Goal: Find specific page/section: Find specific page/section

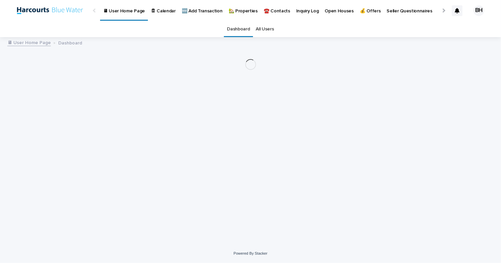
click at [239, 11] on p "🏡 Properties" at bounding box center [242, 7] width 29 height 14
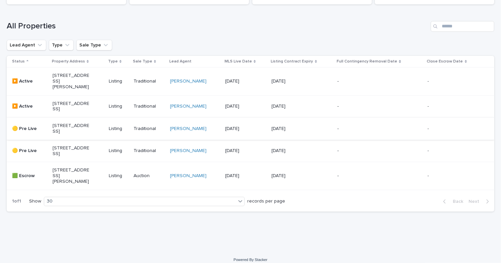
scroll to position [89, 0]
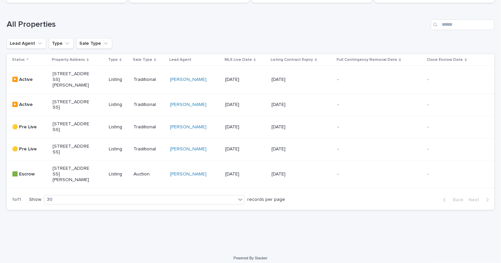
click at [72, 97] on div "[STREET_ADDRESS]" at bounding box center [78, 105] width 51 height 17
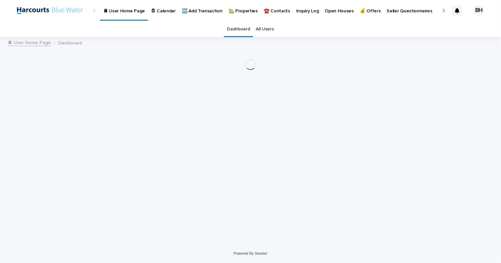
click at [238, 10] on p "🏡 Properties" at bounding box center [242, 7] width 29 height 14
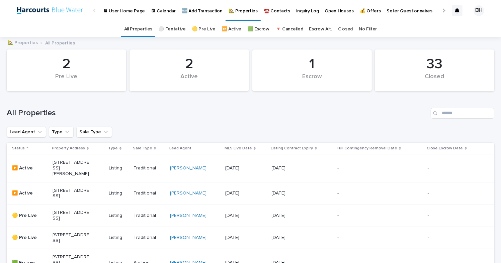
click at [72, 199] on p "[STREET_ADDRESS]" at bounding box center [71, 193] width 37 height 11
